Goal: Information Seeking & Learning: Learn about a topic

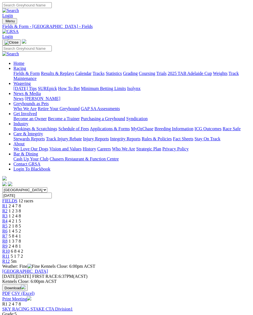
click at [8, 214] on link "R3" at bounding box center [4, 216] width 5 height 5
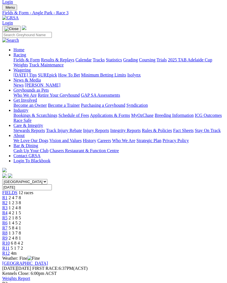
scroll to position [13, 0]
click at [8, 210] on span "R4" at bounding box center [4, 212] width 5 height 5
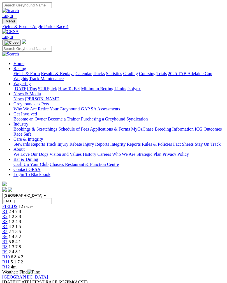
click at [8, 229] on span "R5" at bounding box center [4, 231] width 5 height 5
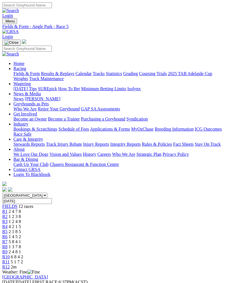
click at [8, 234] on span "R6" at bounding box center [4, 236] width 5 height 5
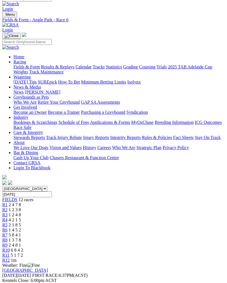
scroll to position [5, 0]
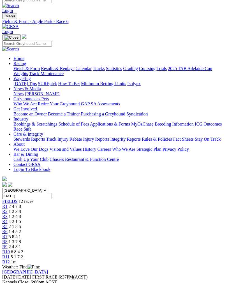
click at [8, 234] on link "R7" at bounding box center [4, 236] width 5 height 5
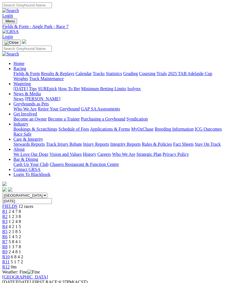
click at [8, 244] on span "R8" at bounding box center [4, 246] width 5 height 5
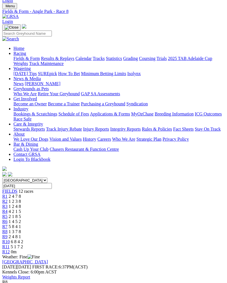
scroll to position [15, 0]
click at [8, 234] on span "R9" at bounding box center [4, 236] width 5 height 5
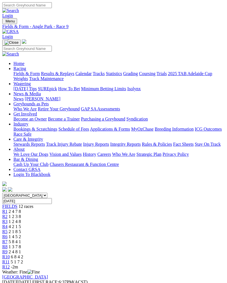
click at [10, 254] on span "R10" at bounding box center [6, 256] width 8 height 5
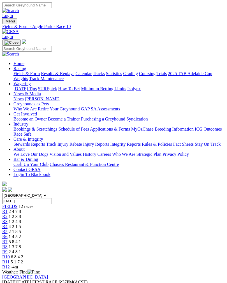
click at [10, 259] on span "R11" at bounding box center [5, 261] width 7 height 5
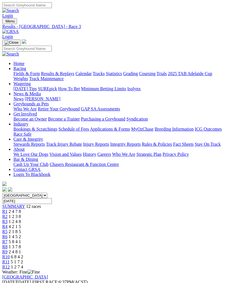
scroll to position [23, 0]
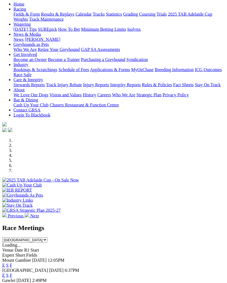
scroll to position [50, 0]
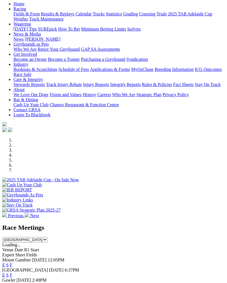
click at [12, 272] on link "F" at bounding box center [11, 274] width 3 height 5
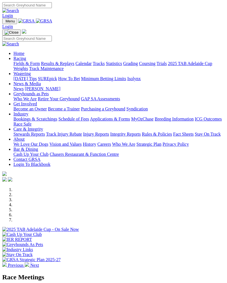
scroll to position [58, 0]
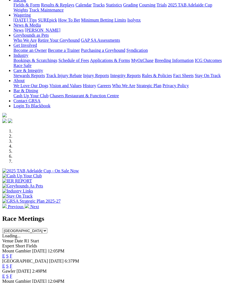
click at [12, 273] on link "F" at bounding box center [11, 275] width 3 height 5
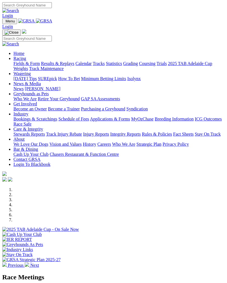
scroll to position [58, 0]
